Goal: Information Seeking & Learning: Learn about a topic

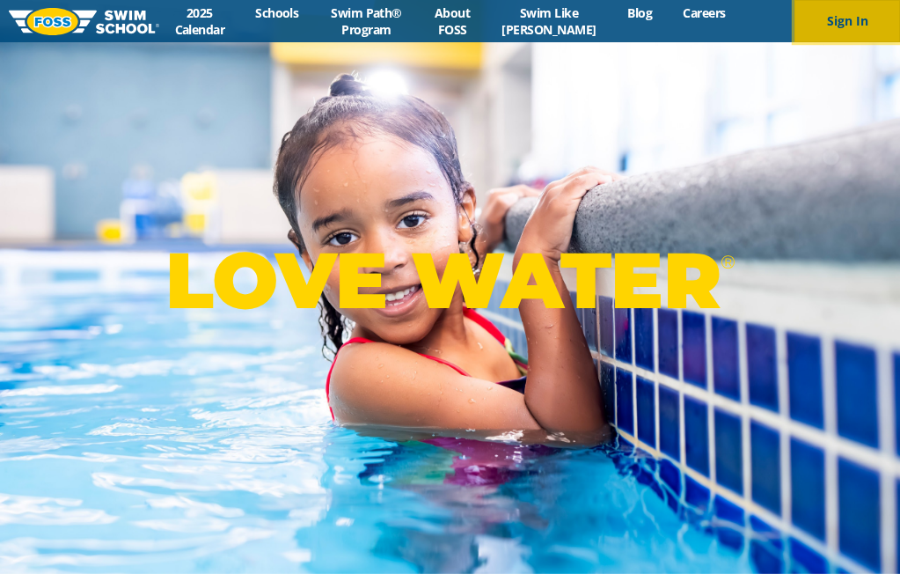
drag, startPoint x: 0, startPoint y: 0, endPoint x: 847, endPoint y: 13, distance: 847.2
click at [847, 13] on button "Sign In" at bounding box center [847, 21] width 106 height 42
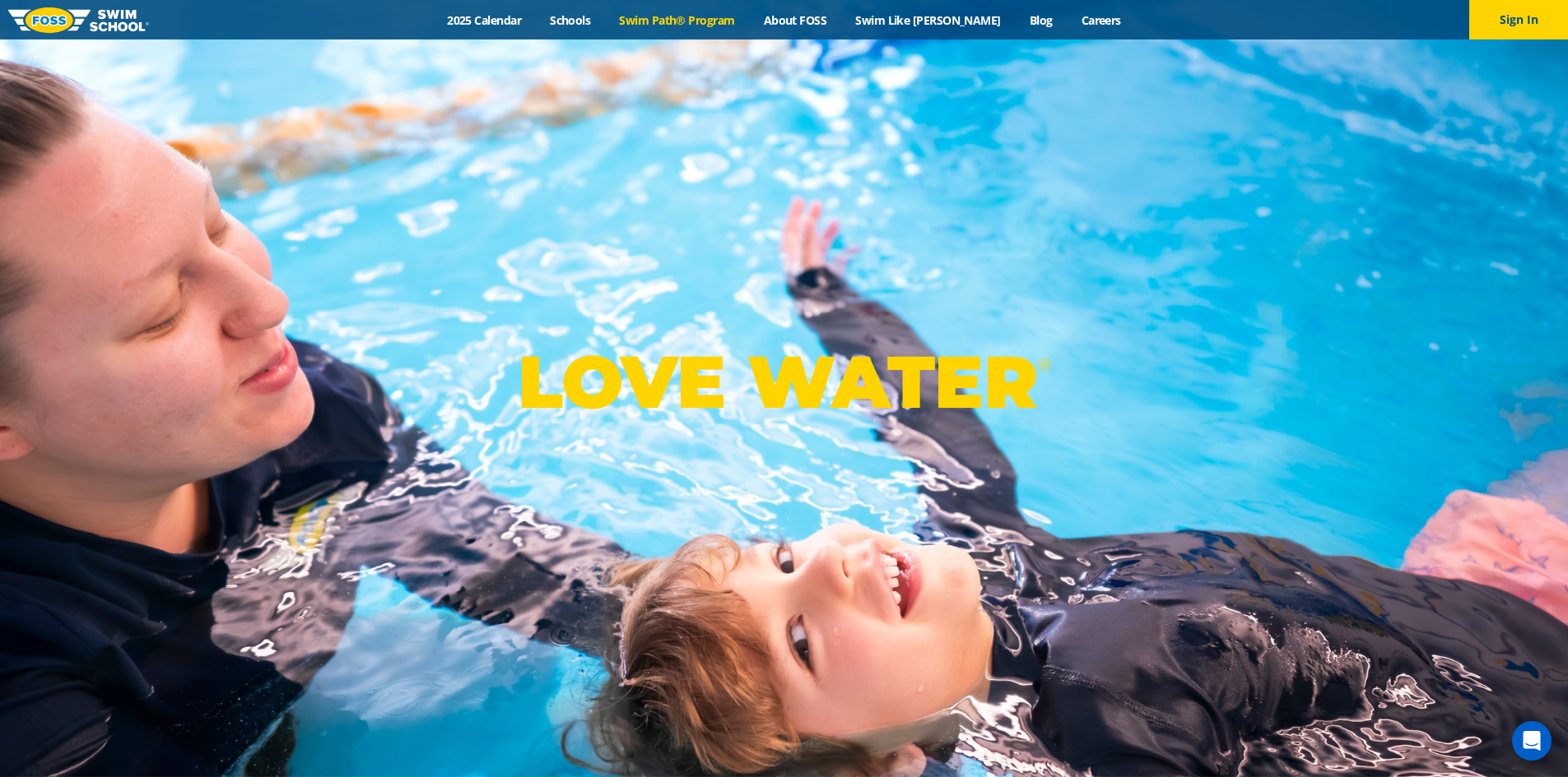
click at [734, 19] on link "Swim Path® Program" at bounding box center [677, 20] width 144 height 16
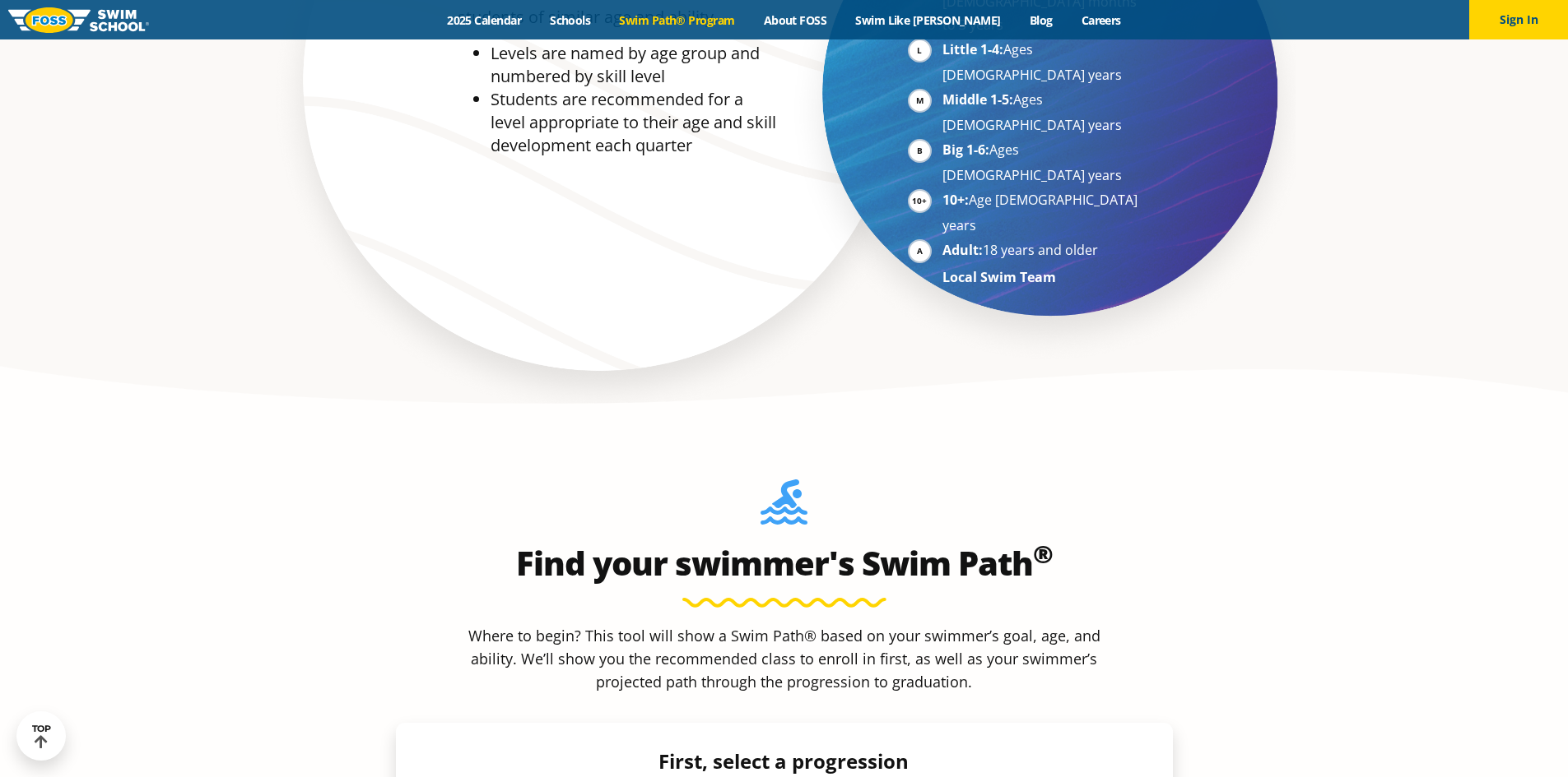
scroll to position [1562, 0]
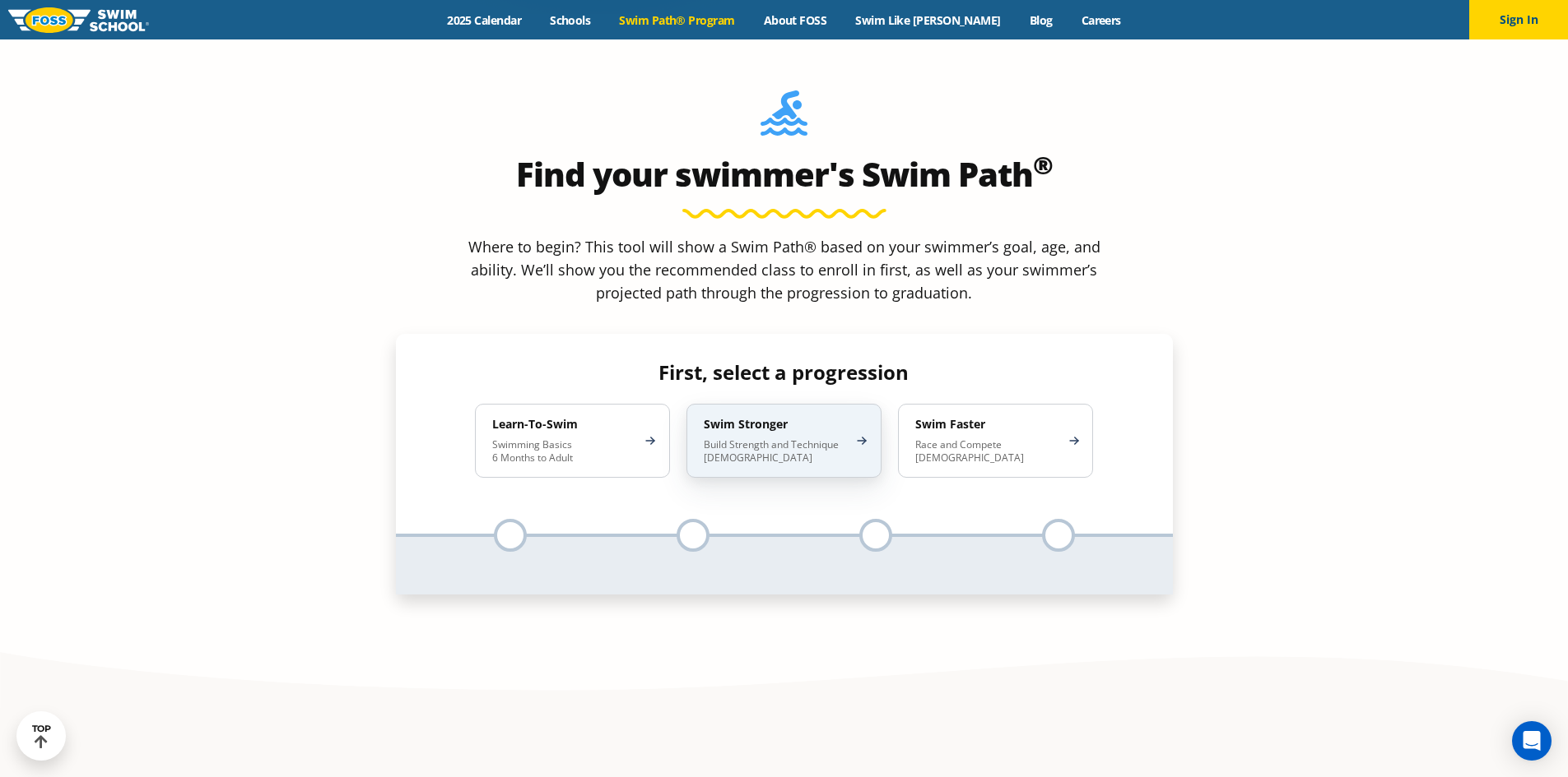
click at [766, 439] on p "Build Strength and Technique 5-13 Years Old" at bounding box center [776, 452] width 144 height 26
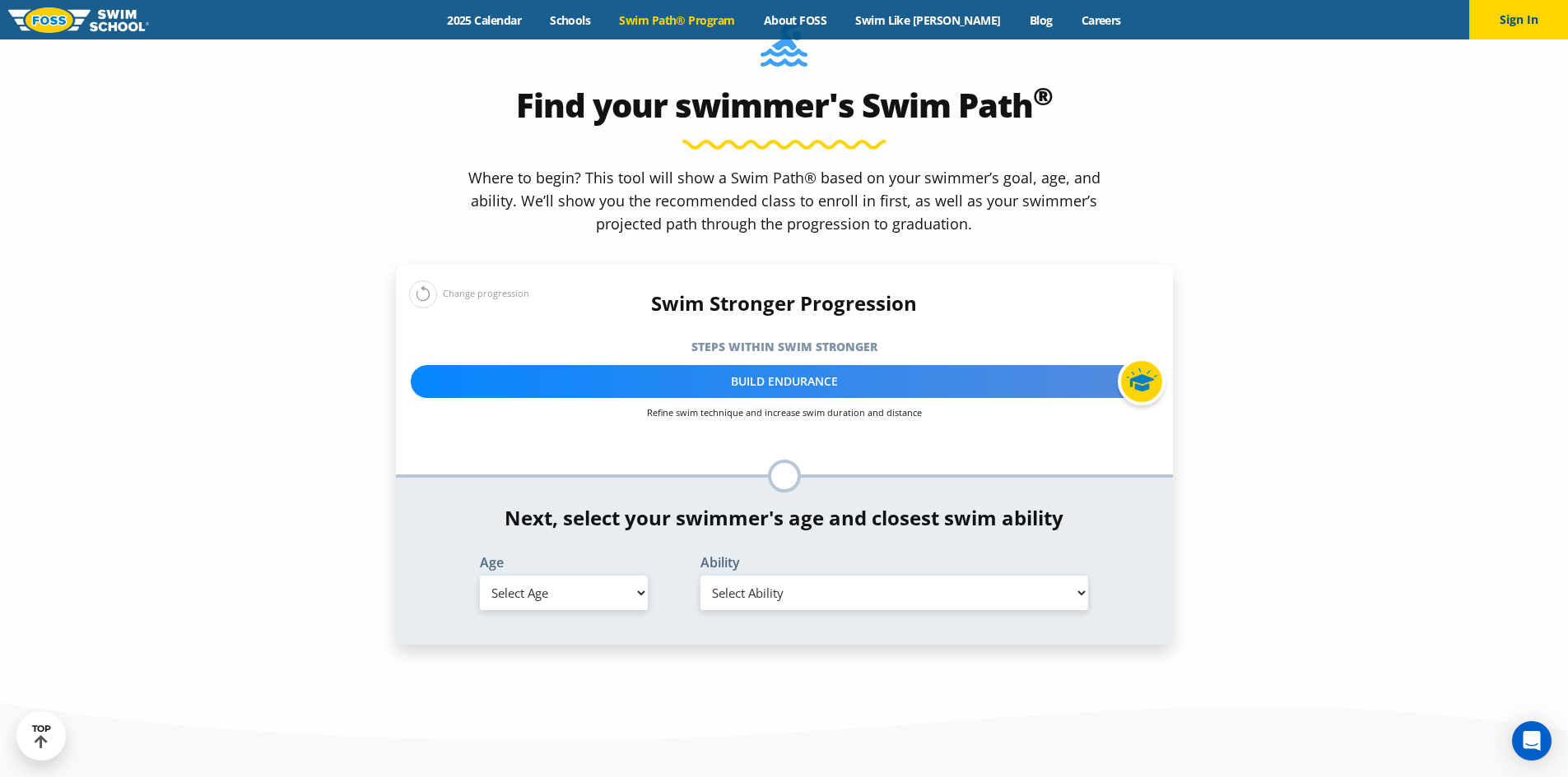
scroll to position [1727, 0]
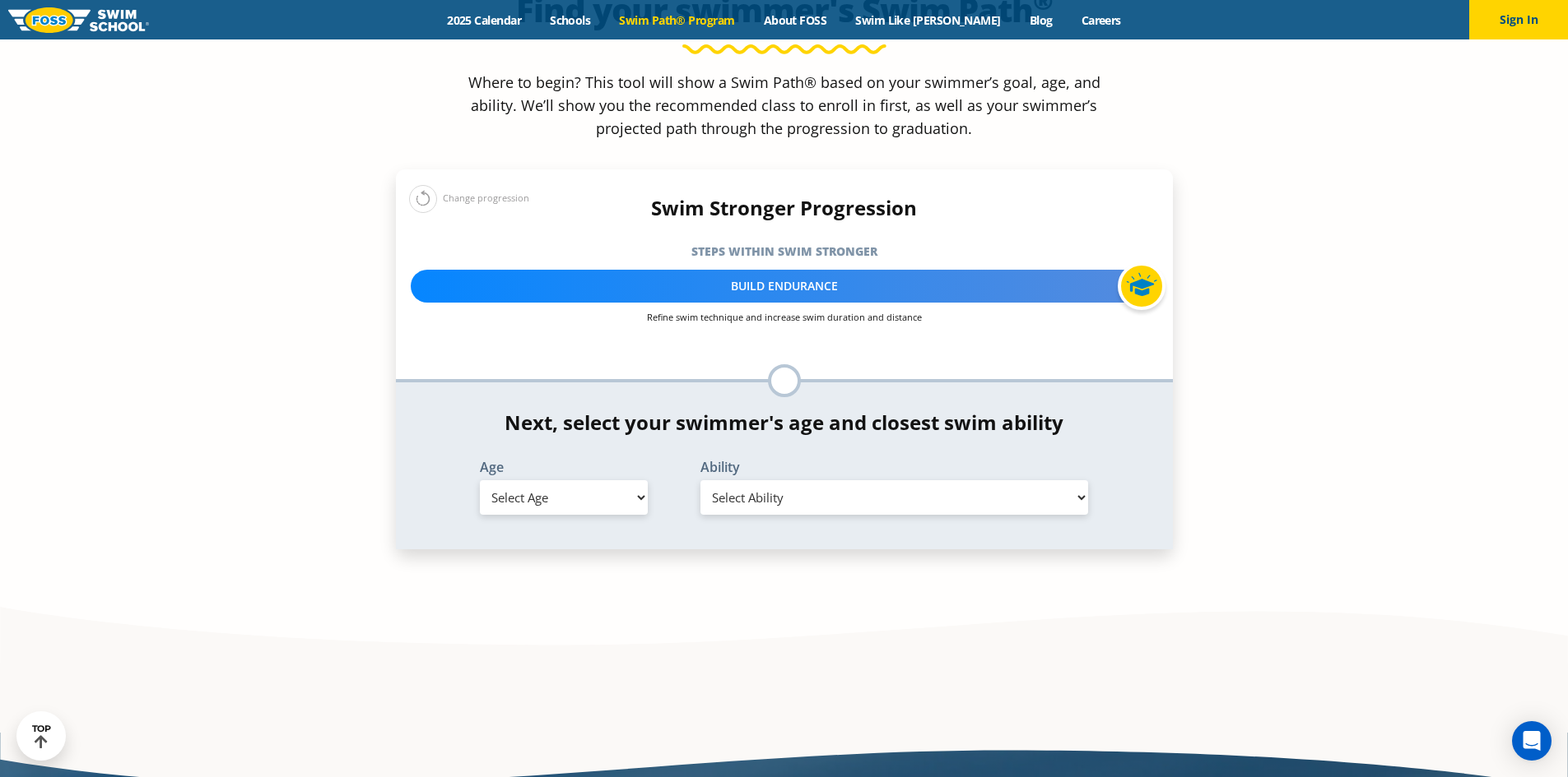
click at [556, 481] on select "Select Age 6 months - 1 year 1 year 2 years 3 years 4 years 5 years 6 years 7 y…" at bounding box center [563, 497] width 167 height 35
select select "5-years"
click at [480, 481] on select "Select Age 6 months - 1 year 1 year 2 years 3 years 4 years 5 years 6 years 7 y…" at bounding box center [563, 497] width 167 height 35
click at [791, 481] on select "Select Ability First in-water experience When in the water, reliant on a life j…" at bounding box center [894, 497] width 388 height 35
select select "5-years-able-to-swim-front-crawl-40-ft-backstroke-40-ft-and-breaststroke-15-ft-"
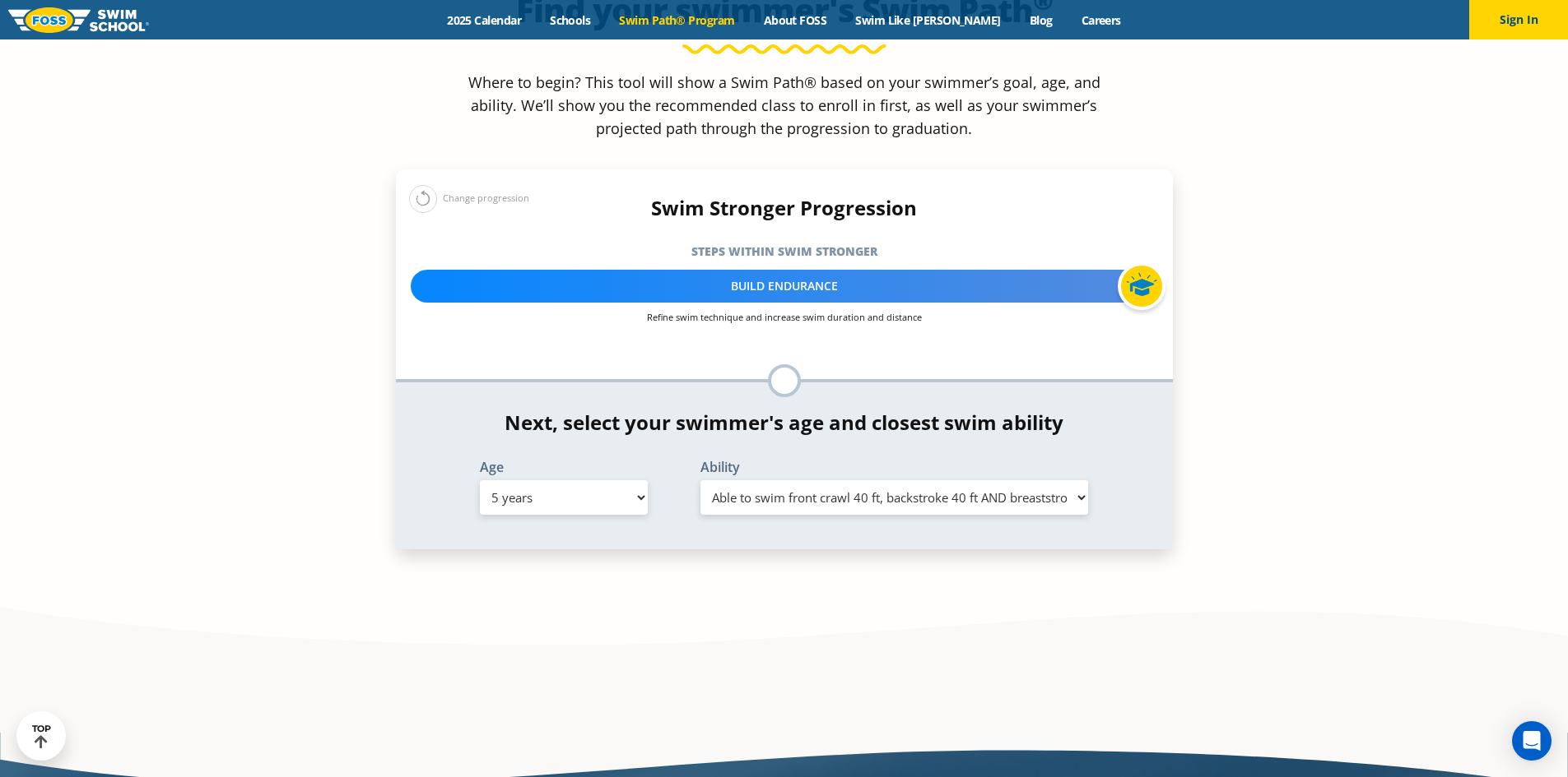
click at [701, 481] on select "Select Ability First in-water experience When in the water, reliant on a life j…" at bounding box center [894, 497] width 388 height 35
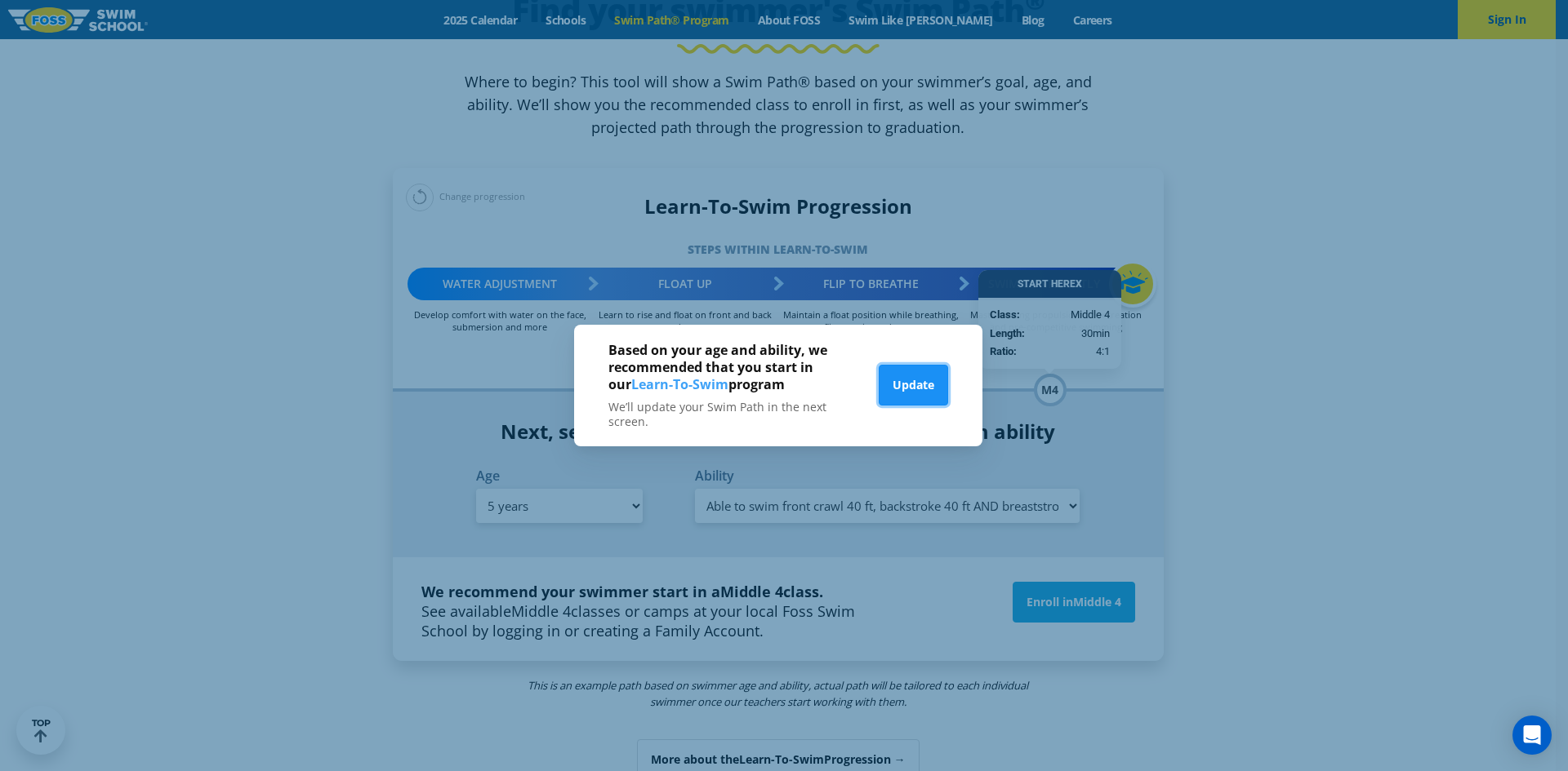
click at [910, 385] on button "Update" at bounding box center [913, 385] width 70 height 41
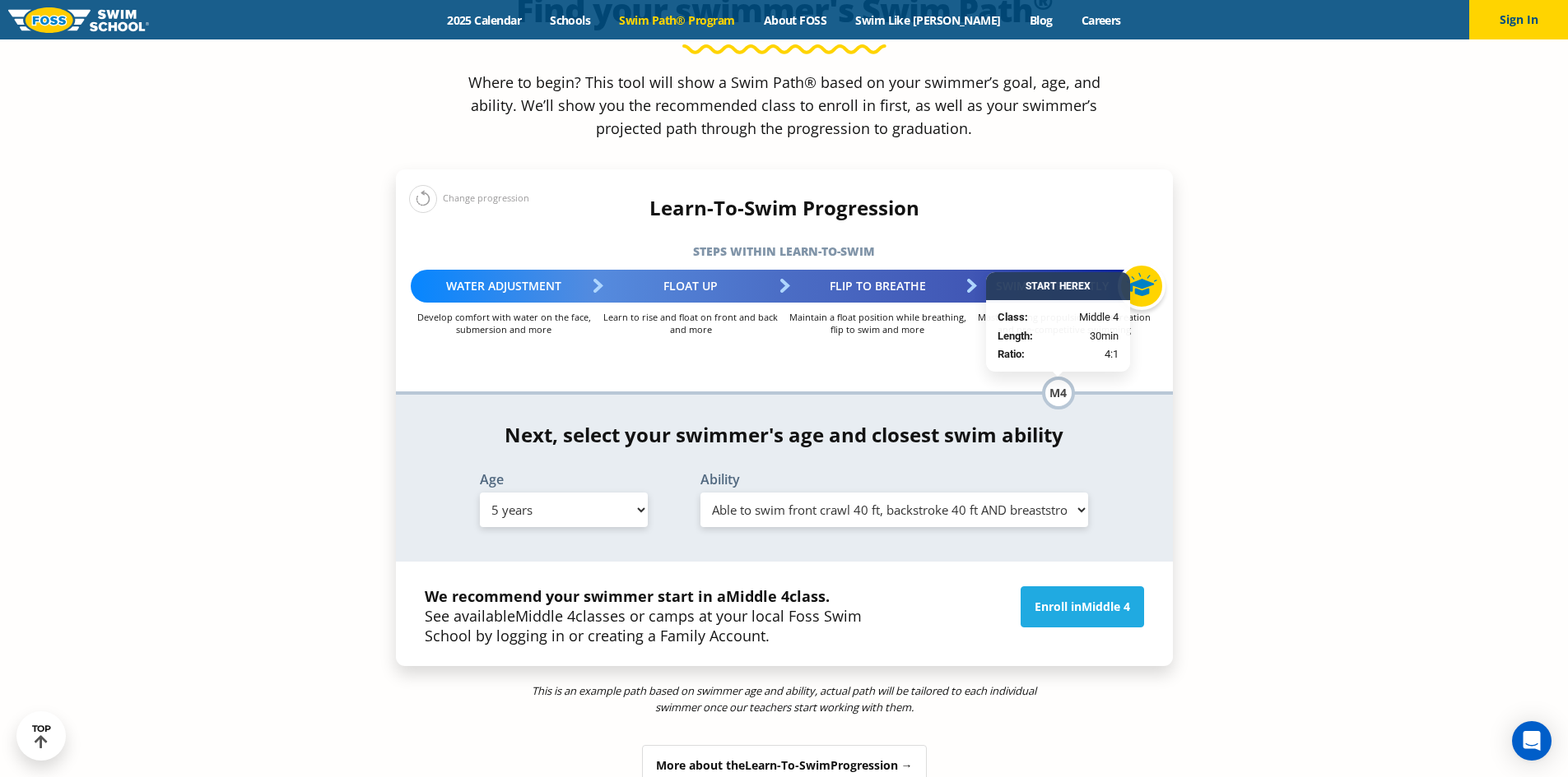
click at [917, 493] on select "Select Ability First in-water experience When in the water, reliant on a life j…" at bounding box center [894, 510] width 388 height 35
click at [574, 493] on select "Select Age 6 months - 1 year 1 year 2 years 3 years 4 years 5 years 6 years 7 y…" at bounding box center [563, 510] width 167 height 35
select select "7-years"
click at [480, 493] on select "Select Age 6 months - 1 year 1 year 2 years 3 years 4 years 5 years 6 years 7 y…" at bounding box center [563, 510] width 167 height 35
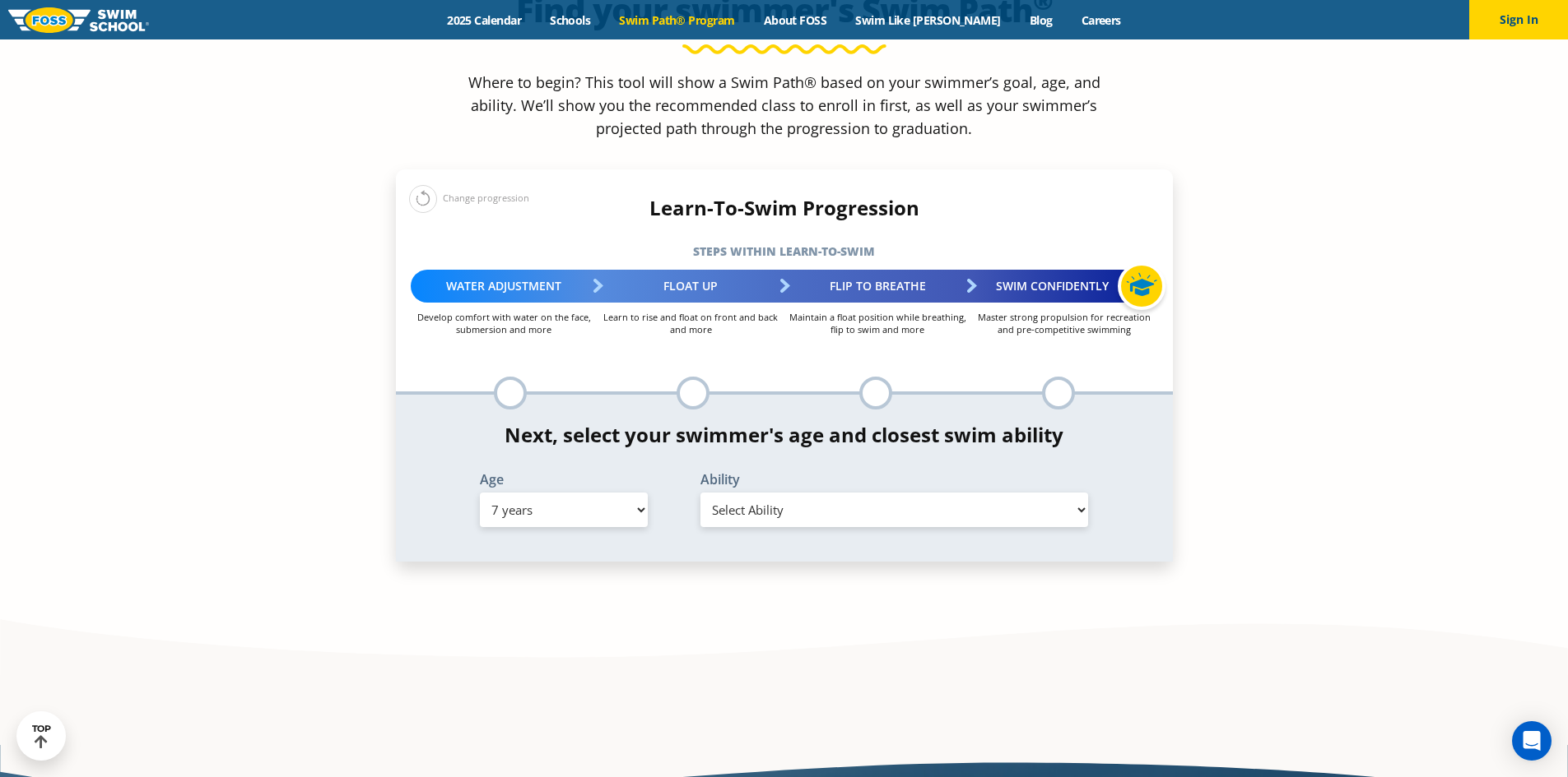
click at [851, 493] on select "Select Ability First in-water experience When in the water, reliant on a life j…" at bounding box center [894, 510] width 388 height 35
select select "7-years-able-to-swim-each-stroke---front-crawl-and-backstroke-60-ft-and-breasts…"
click at [701, 493] on select "Select Ability First in-water experience When in the water, reliant on a life j…" at bounding box center [894, 510] width 388 height 35
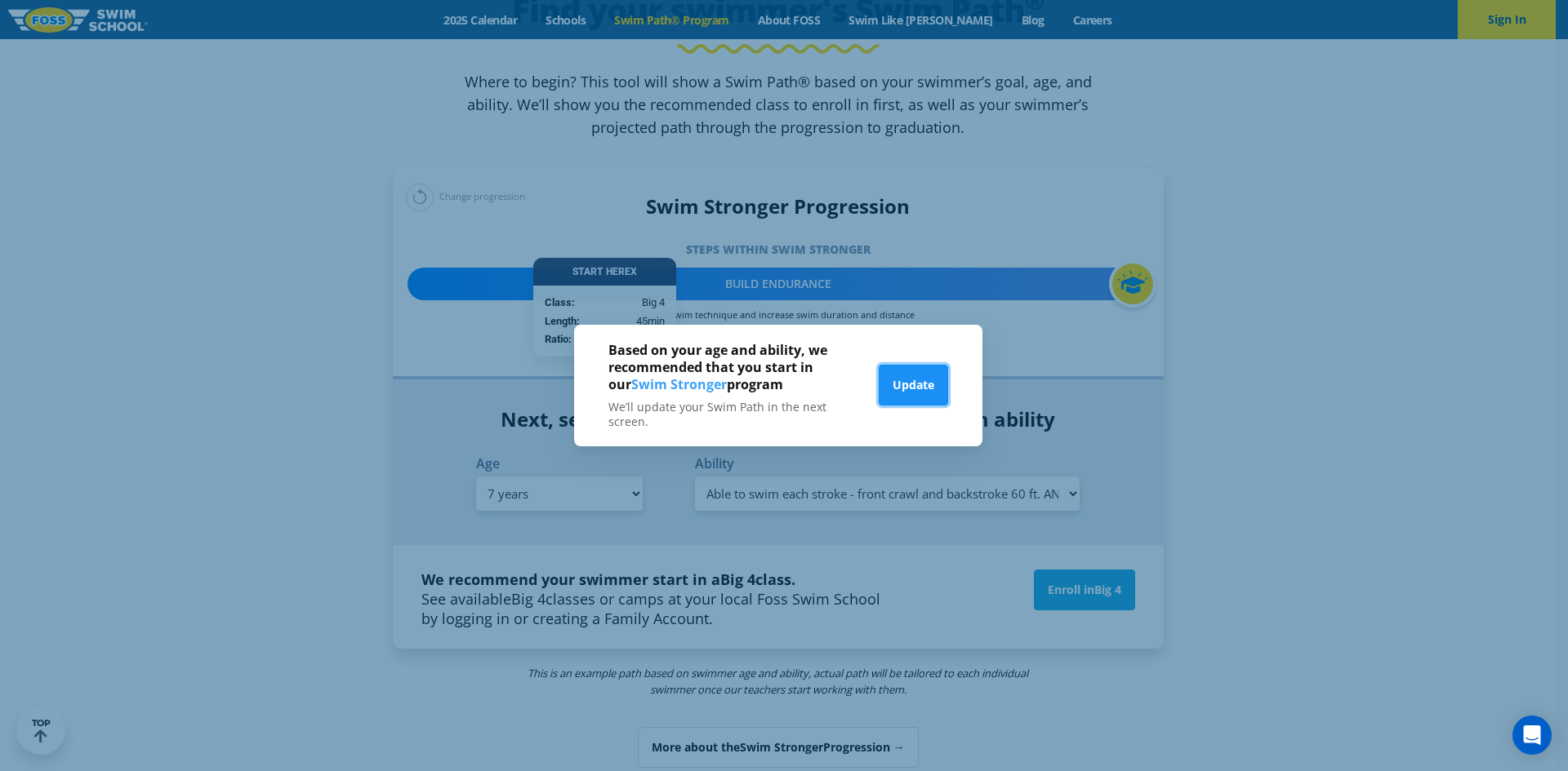
click at [901, 399] on button "Update" at bounding box center [913, 385] width 70 height 41
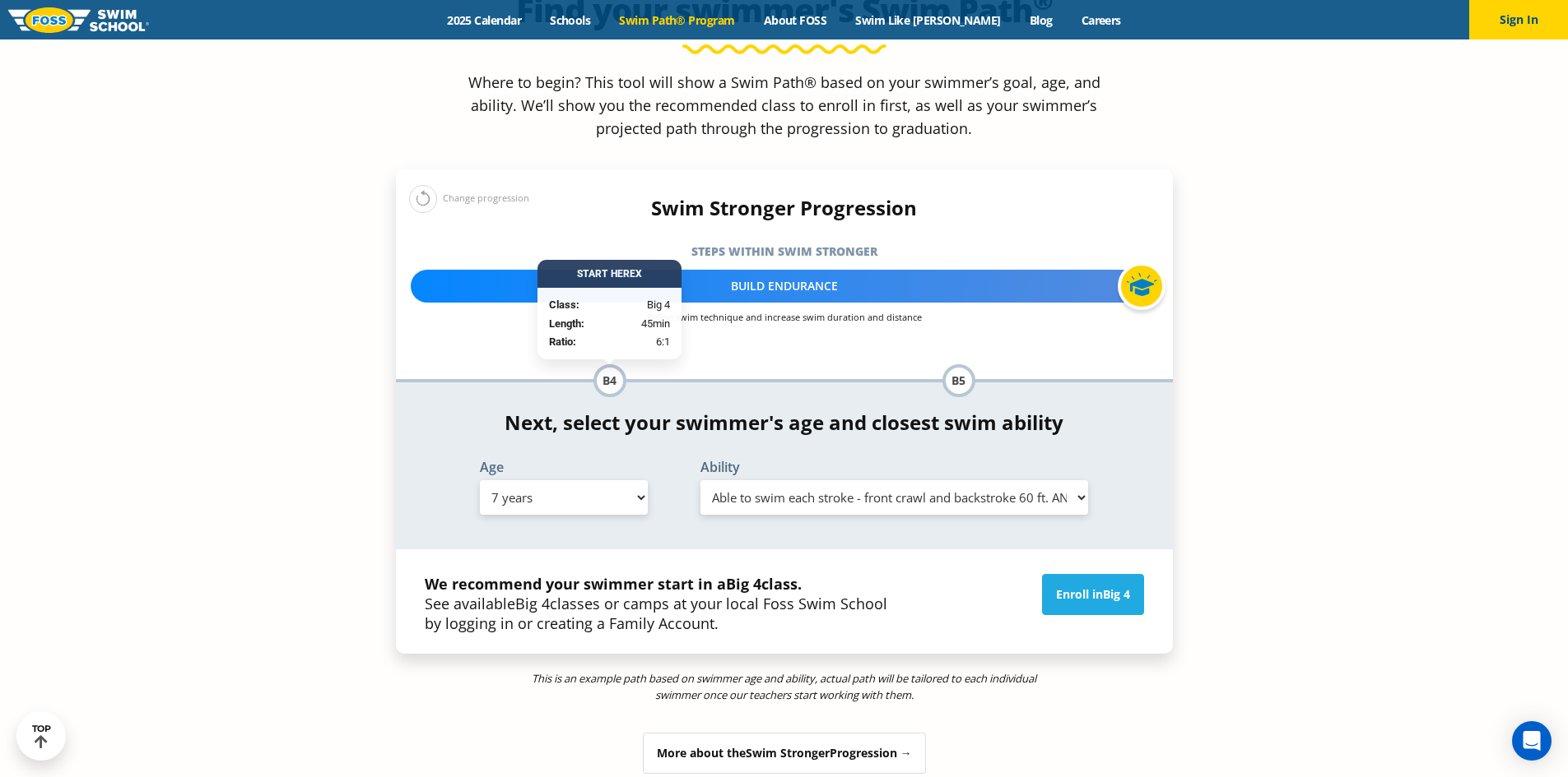
click at [737, 481] on select "Select Ability First in-water experience When in the water, reliant on a life j…" at bounding box center [894, 497] width 388 height 35
click at [546, 481] on select "Select Age 6 months - 1 year 1 year 2 years 3 years 4 years 5 years 6 years 7 y…" at bounding box center [563, 497] width 167 height 35
select select "6-years"
click at [480, 481] on select "Select Age 6 months - 1 year 1 year 2 years 3 years 4 years 5 years 6 years 7 y…" at bounding box center [563, 497] width 167 height 35
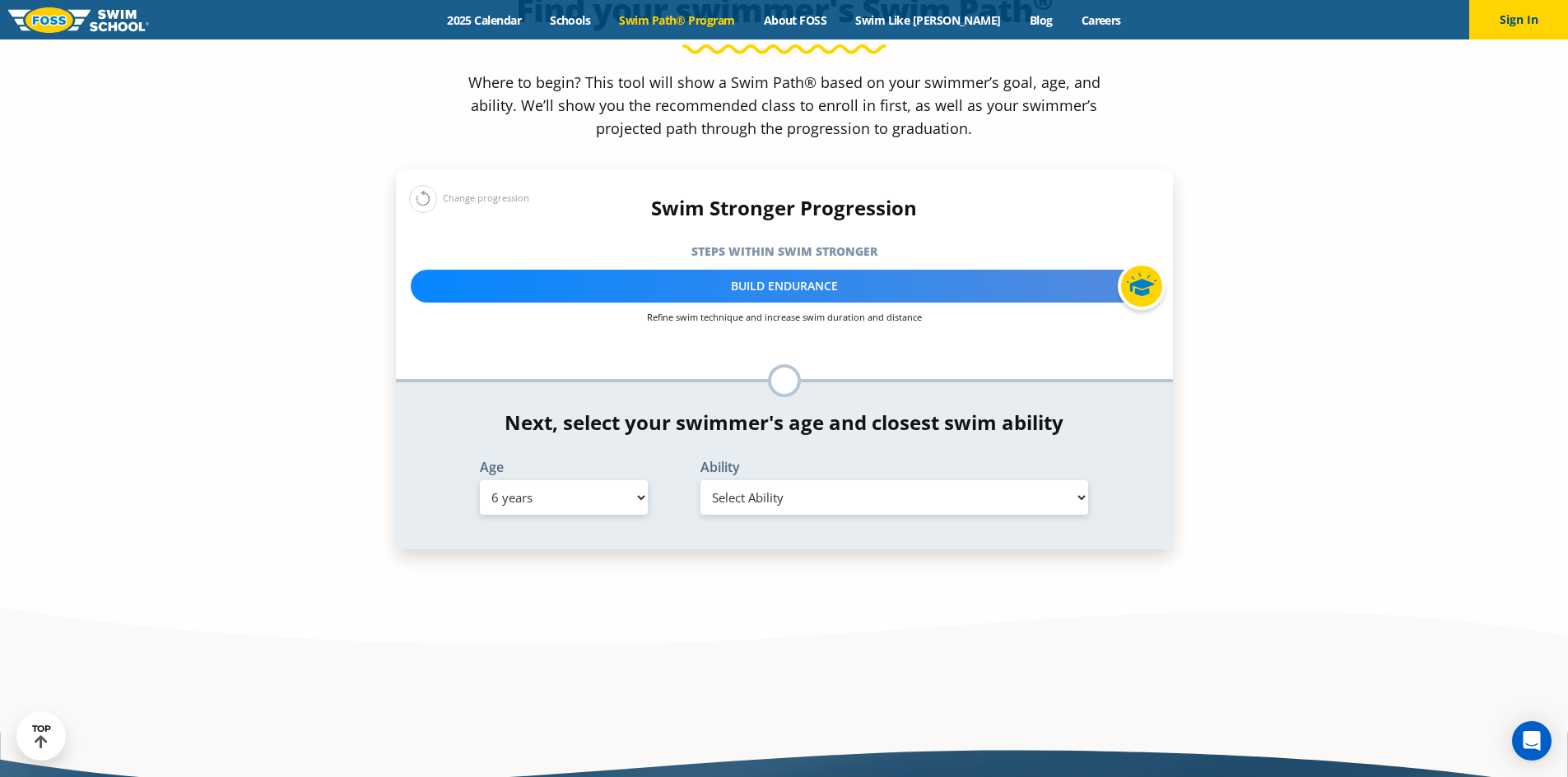
click at [786, 481] on select "Select Ability First in-water experience When in the water, reliant on a life j…" at bounding box center [894, 497] width 388 height 35
select select "6-years-able-to-swim-each-stroke---front-crawl-and-backstroke-60-ft-and-breasts…"
click at [701, 481] on select "Select Ability First in-water experience When in the water, reliant on a life j…" at bounding box center [894, 497] width 388 height 35
